Goal: Use online tool/utility: Utilize a website feature to perform a specific function

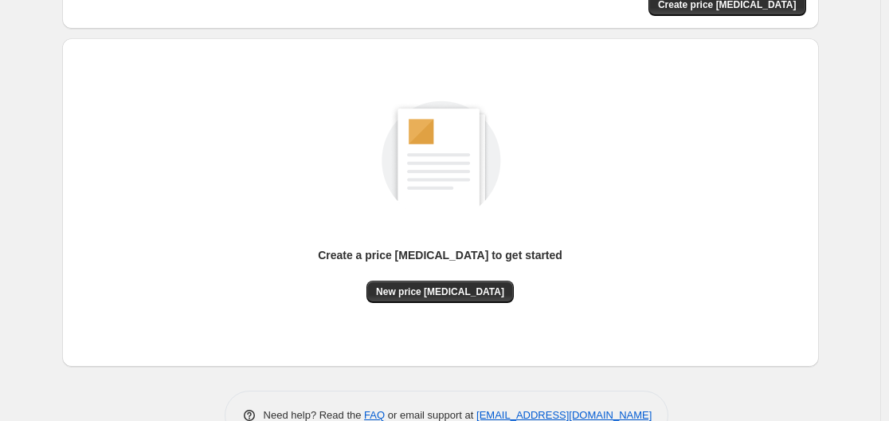
scroll to position [176, 0]
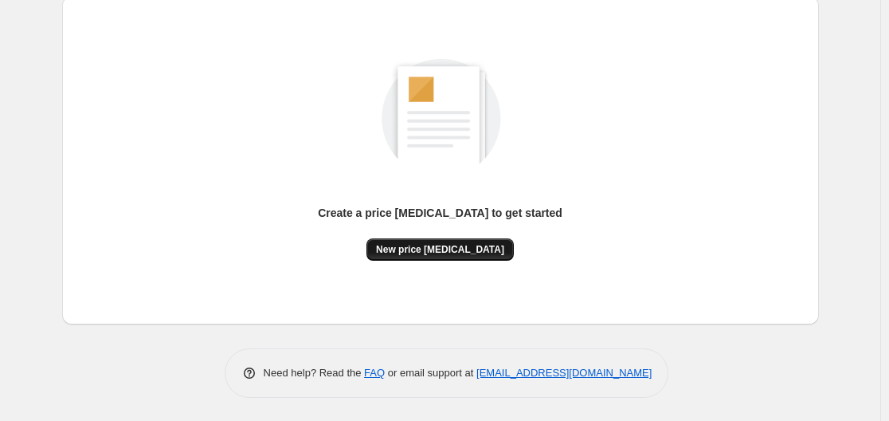
click at [437, 240] on button "New price [MEDICAL_DATA]" at bounding box center [439, 249] width 147 height 22
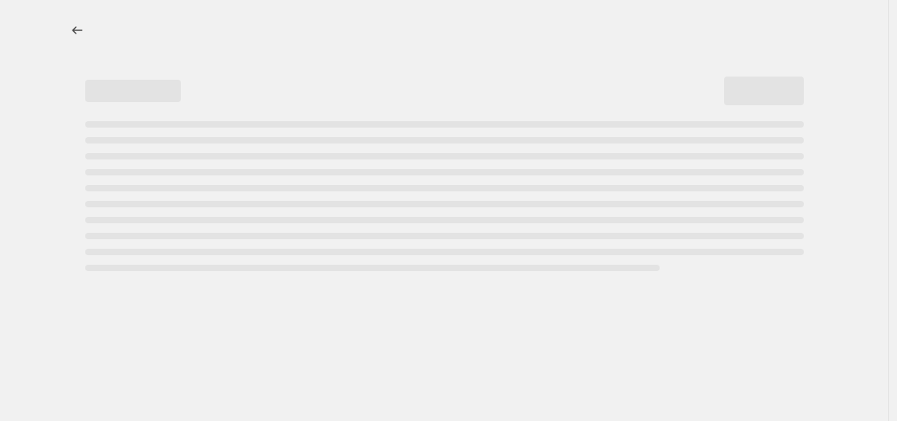
select select "percentage"
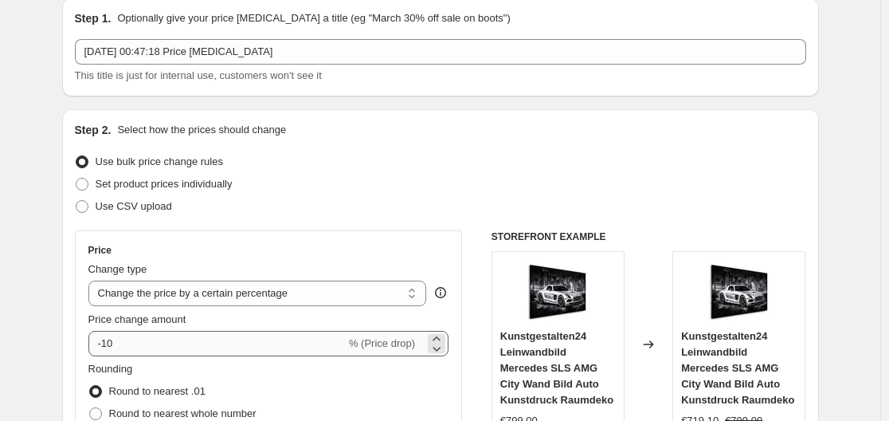
scroll to position [80, 0]
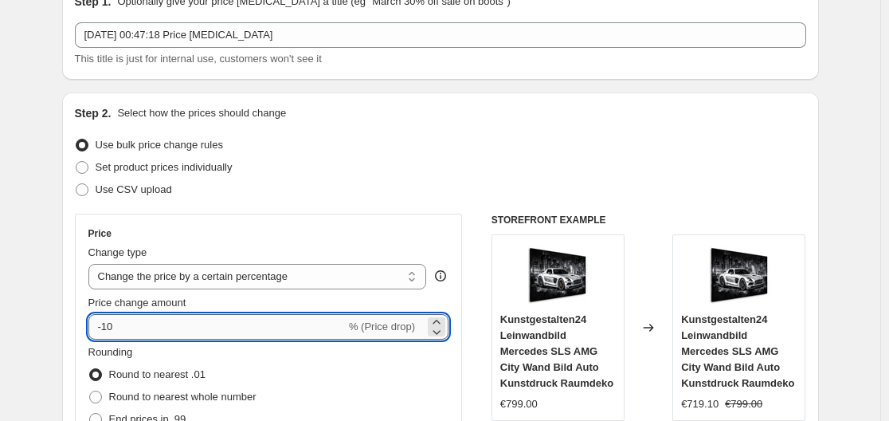
click at [210, 333] on input "-10" at bounding box center [216, 326] width 257 height 25
type input "-1"
type input "-35"
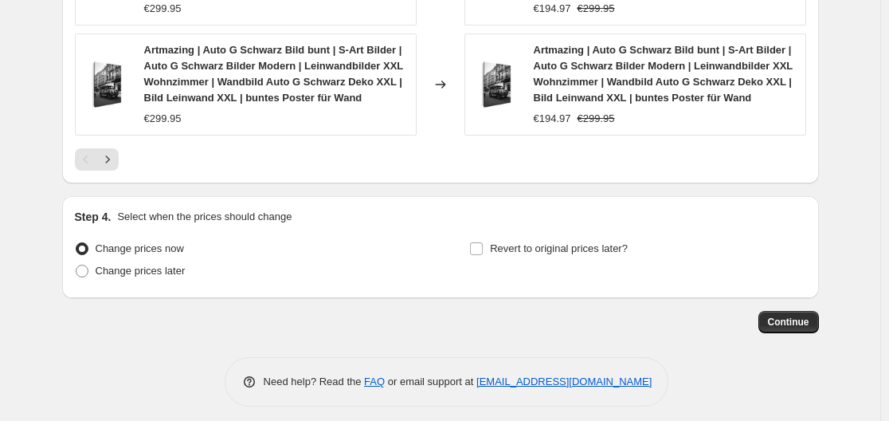
scroll to position [1310, 0]
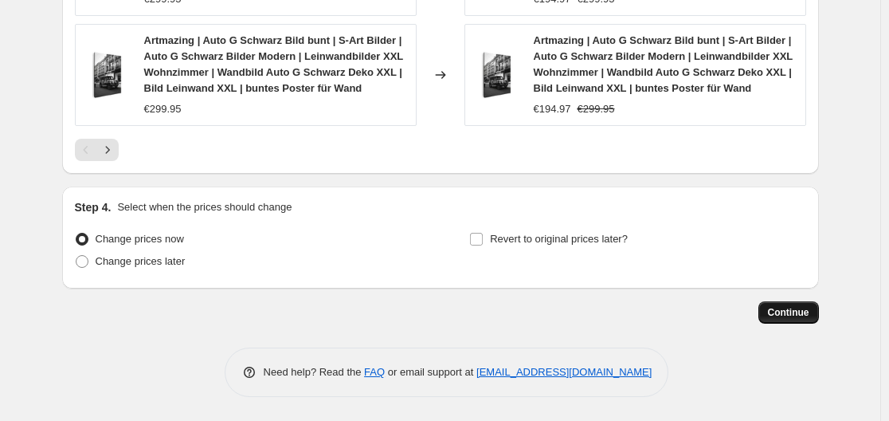
click at [786, 306] on span "Continue" at bounding box center [788, 312] width 41 height 13
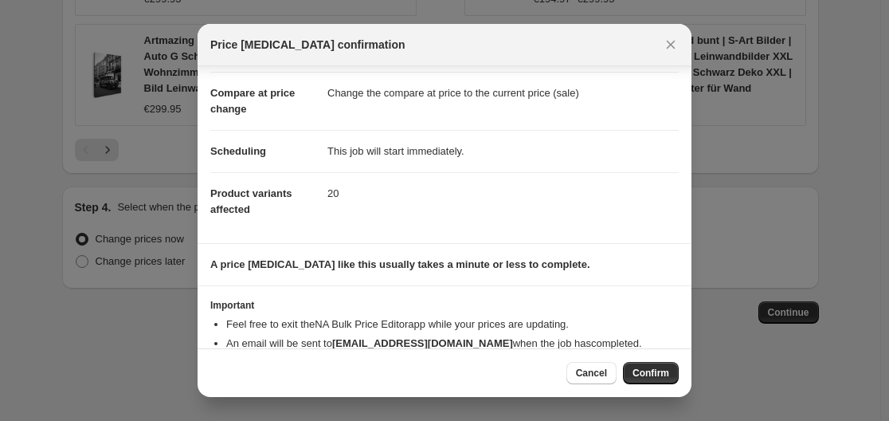
scroll to position [103, 0]
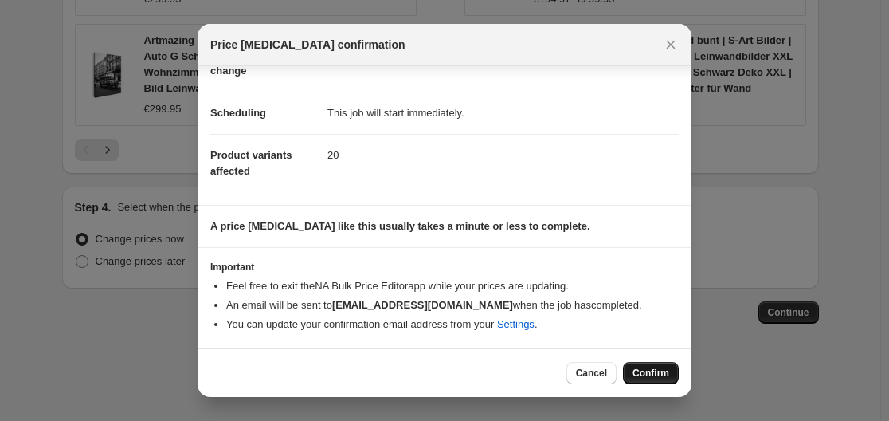
click at [653, 365] on button "Confirm" at bounding box center [651, 373] width 56 height 22
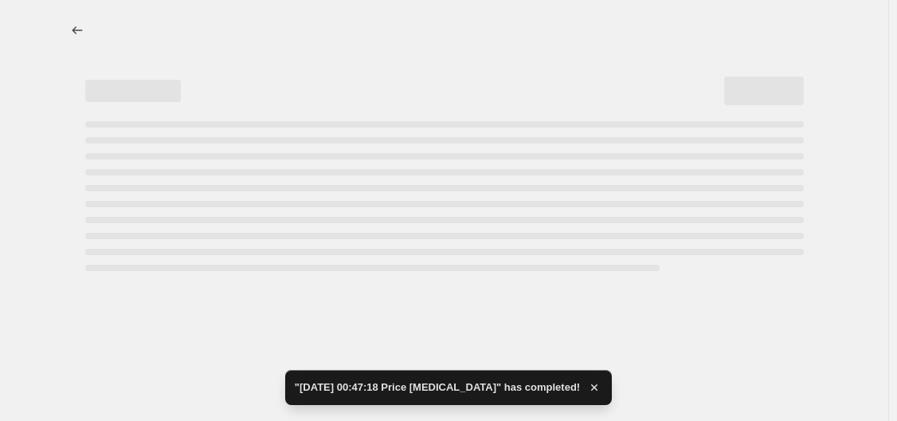
select select "percentage"
